Goal: Information Seeking & Learning: Understand process/instructions

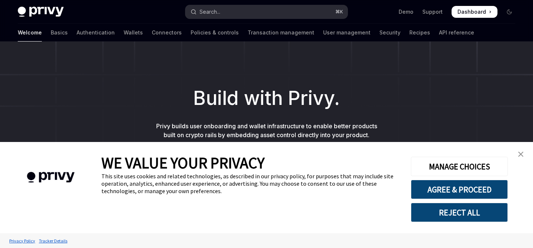
click at [208, 12] on div "Search..." at bounding box center [210, 11] width 21 height 9
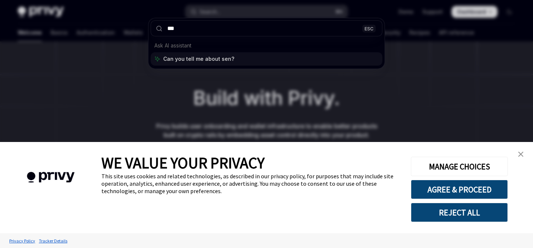
type input "****"
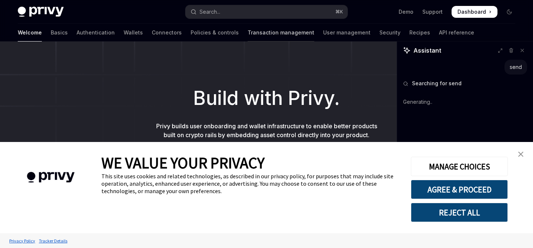
click at [248, 35] on link "Transaction management" at bounding box center [281, 33] width 67 height 18
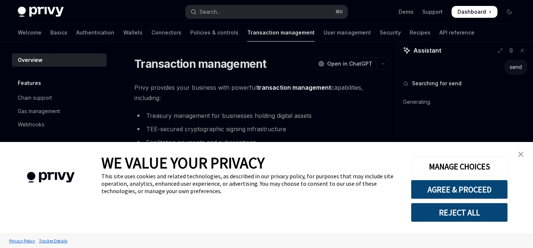
type textarea "*"
click at [373, 177] on div "This site uses cookies and related technologies, as described in our privacy po…" at bounding box center [250, 183] width 298 height 22
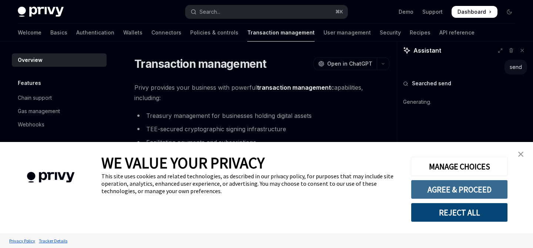
click at [454, 190] on button "AGREE & PROCEED" at bounding box center [459, 189] width 97 height 19
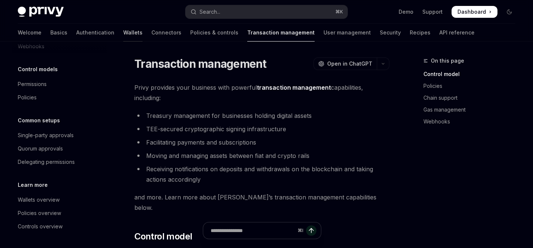
click at [123, 30] on link "Wallets" at bounding box center [132, 33] width 19 height 18
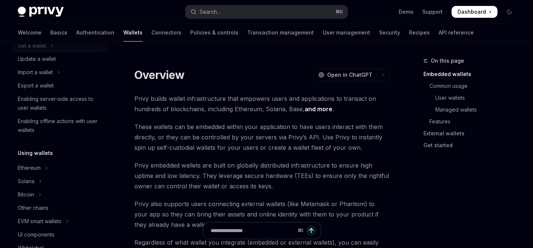
scroll to position [88, 0]
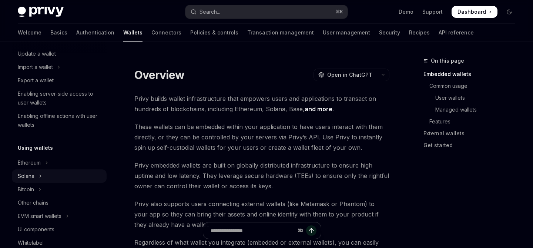
click at [33, 171] on div "Solana" at bounding box center [26, 175] width 17 height 9
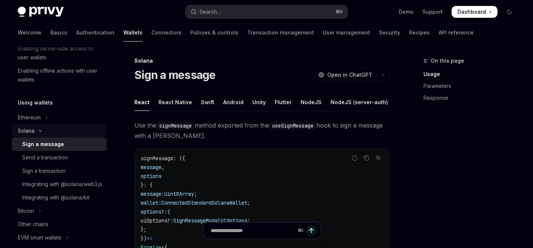
scroll to position [133, 0]
click at [46, 157] on div "Send a transaction" at bounding box center [45, 157] width 46 height 9
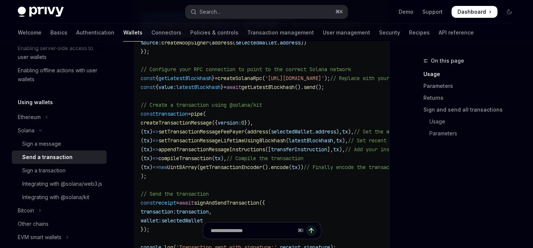
scroll to position [540, 0]
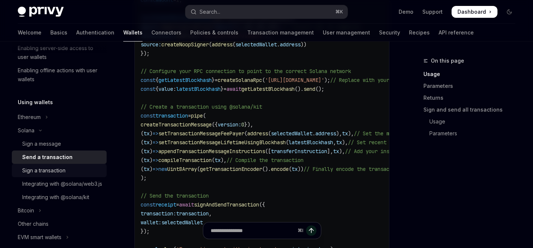
click at [56, 171] on div "Sign a transaction" at bounding box center [43, 170] width 43 height 9
type textarea "*"
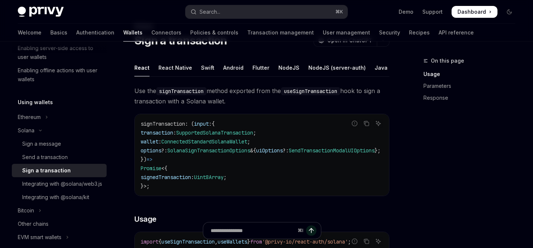
scroll to position [36, 0]
